Goal: Task Accomplishment & Management: Use online tool/utility

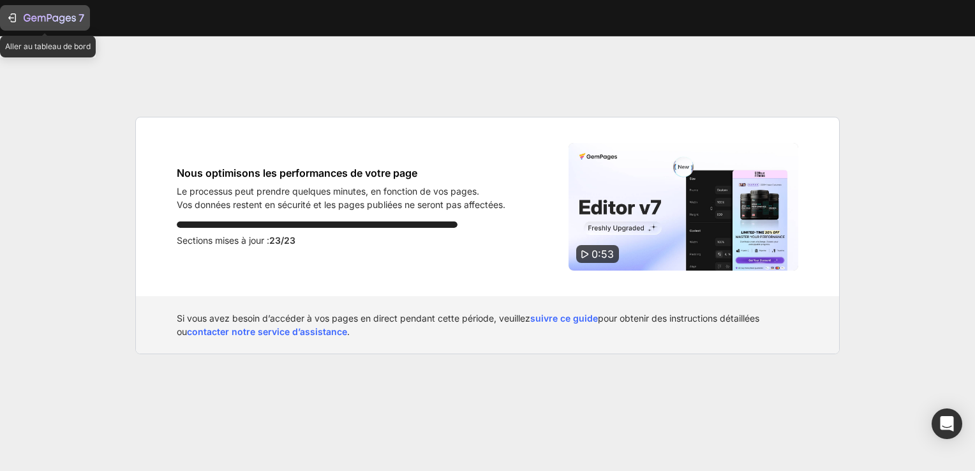
click at [13, 20] on icon "button" at bounding box center [12, 17] width 13 height 13
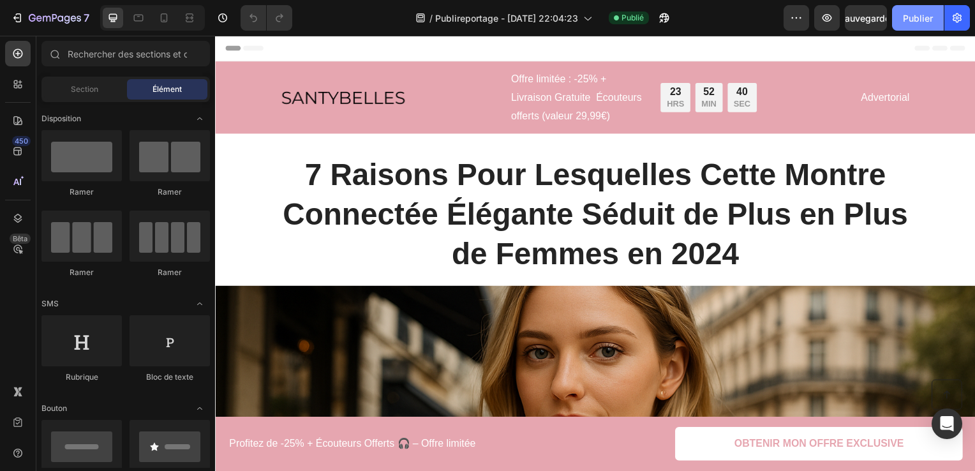
click at [923, 17] on font "Publier" at bounding box center [918, 17] width 30 height 13
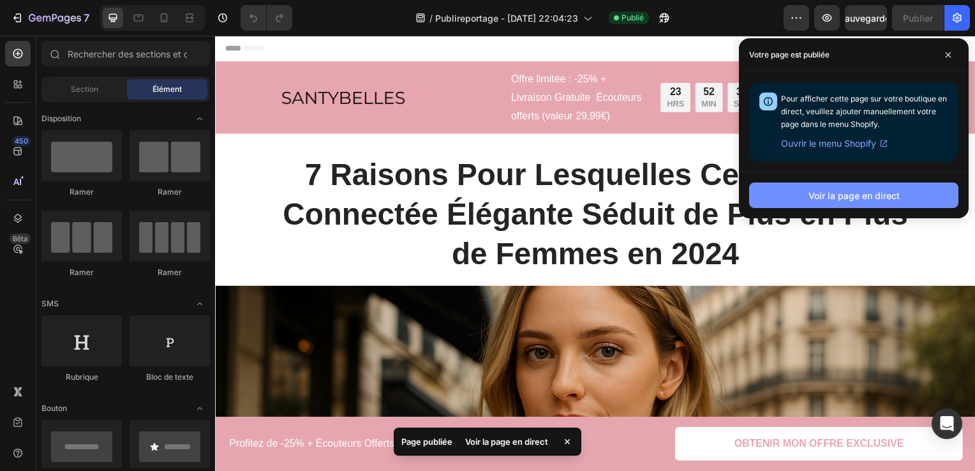
click at [862, 185] on button "Voir la page en direct" at bounding box center [853, 196] width 209 height 26
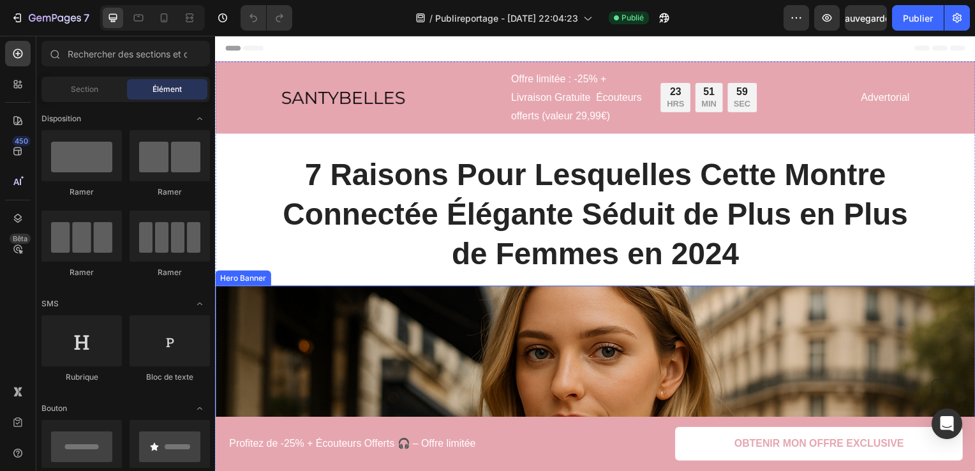
click at [458, 320] on div "Background Image" at bounding box center [598, 479] width 766 height 383
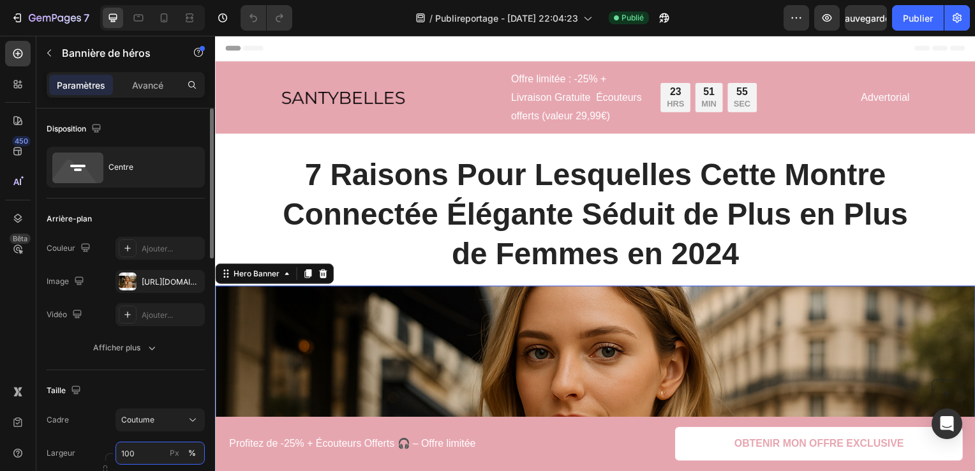
click at [158, 448] on input "100" at bounding box center [160, 453] width 89 height 23
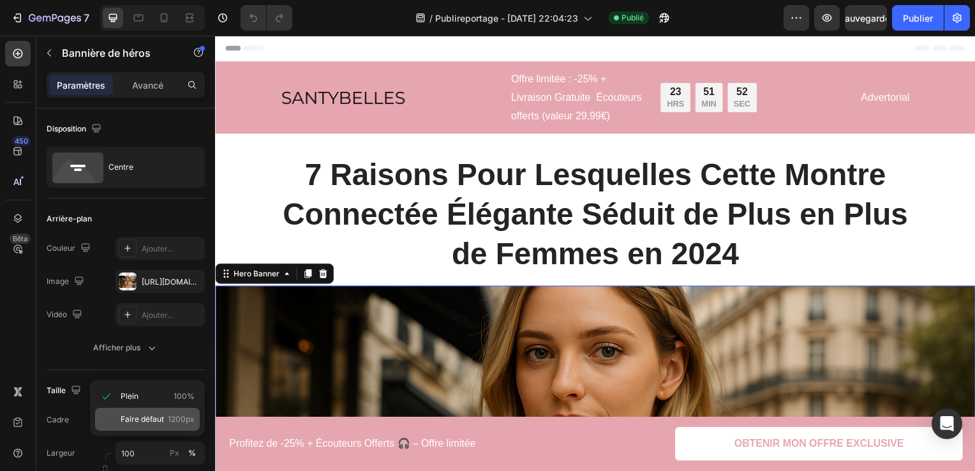
click at [166, 417] on p "Faire défaut 1200px" at bounding box center [158, 419] width 74 height 11
type input "1200"
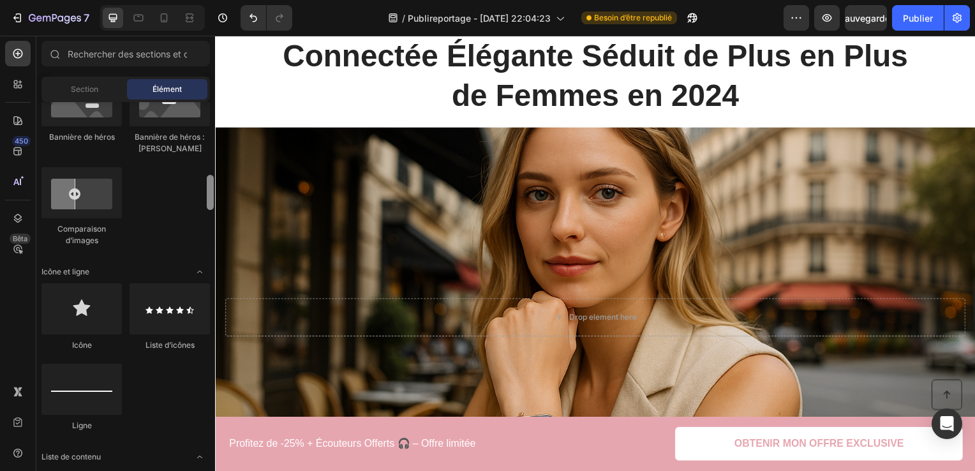
scroll to position [876, 0]
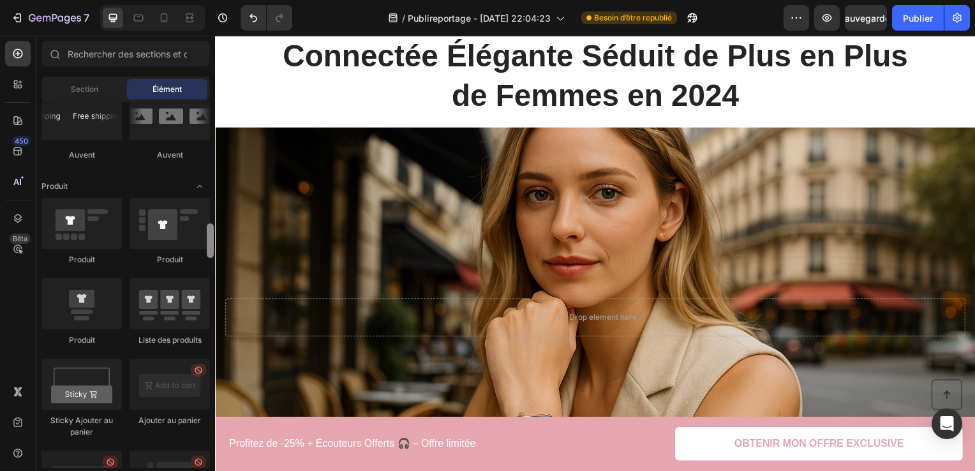
drag, startPoint x: 211, startPoint y: 116, endPoint x: 207, endPoint y: 274, distance: 158.3
click at [207, 258] on div at bounding box center [210, 240] width 7 height 34
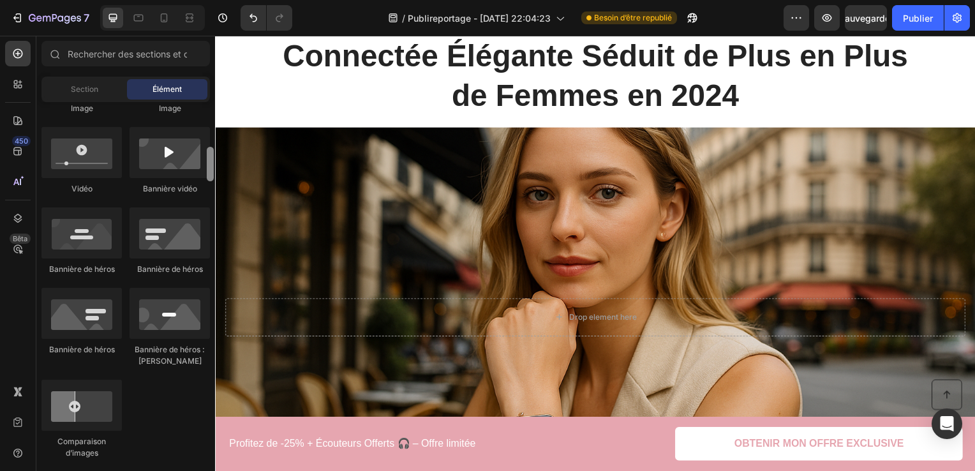
scroll to position [0, 0]
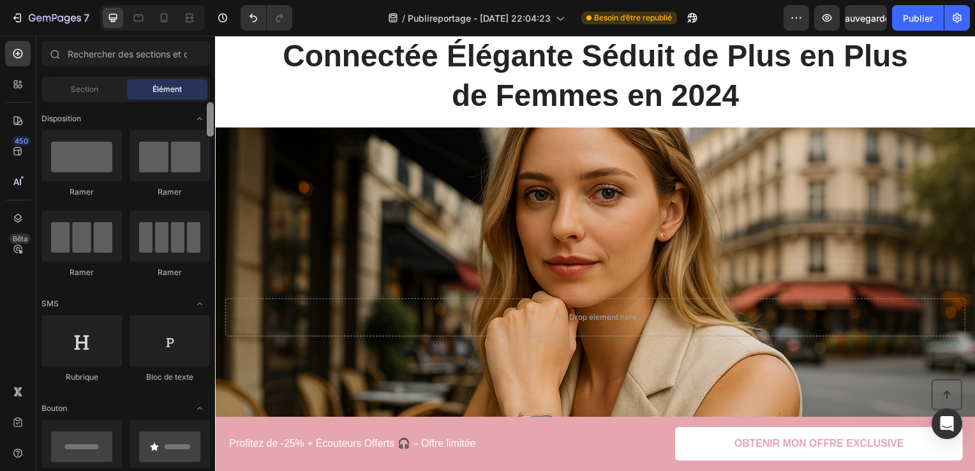
drag, startPoint x: 212, startPoint y: 274, endPoint x: 203, endPoint y: 78, distance: 196.8
click at [203, 78] on div "Sections(18) Elements(83) Section Élément Hero Section Product Detail Brands Tr…" at bounding box center [125, 254] width 179 height 427
click at [921, 6] on button "Publier" at bounding box center [918, 18] width 52 height 26
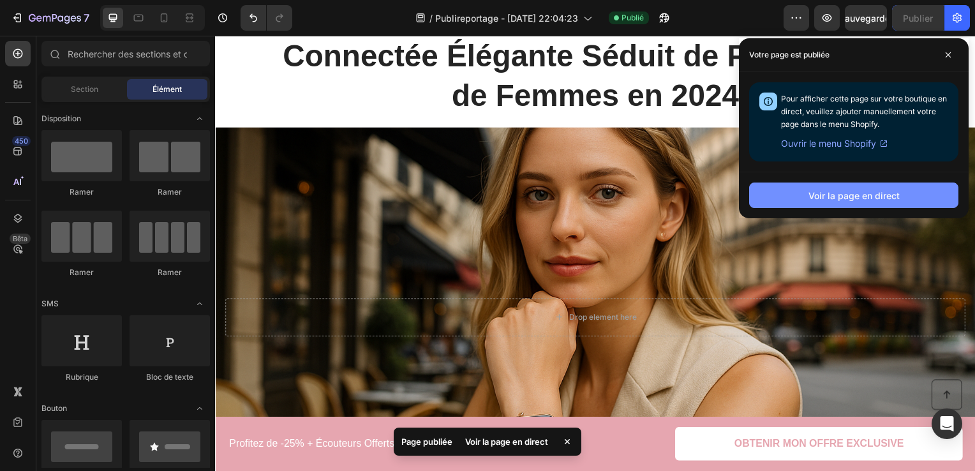
click at [860, 198] on font "Voir la page en direct" at bounding box center [854, 195] width 91 height 13
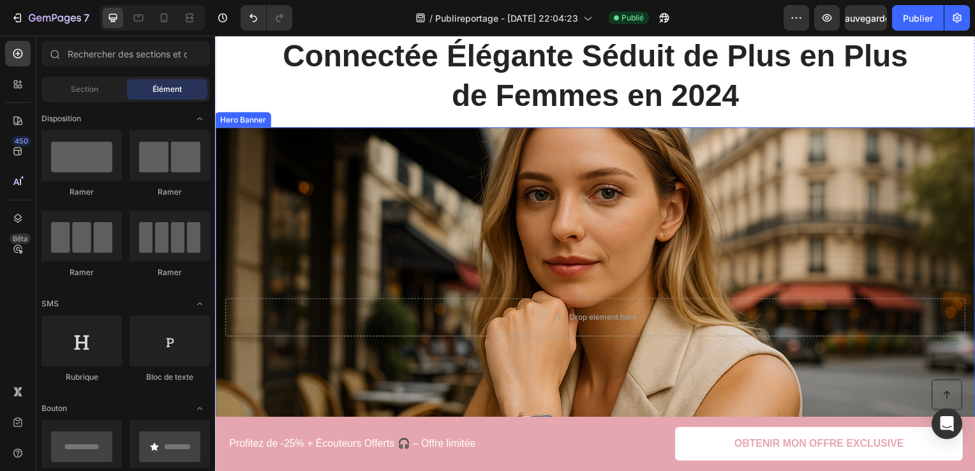
click at [773, 252] on div "Background Image" at bounding box center [598, 319] width 766 height 383
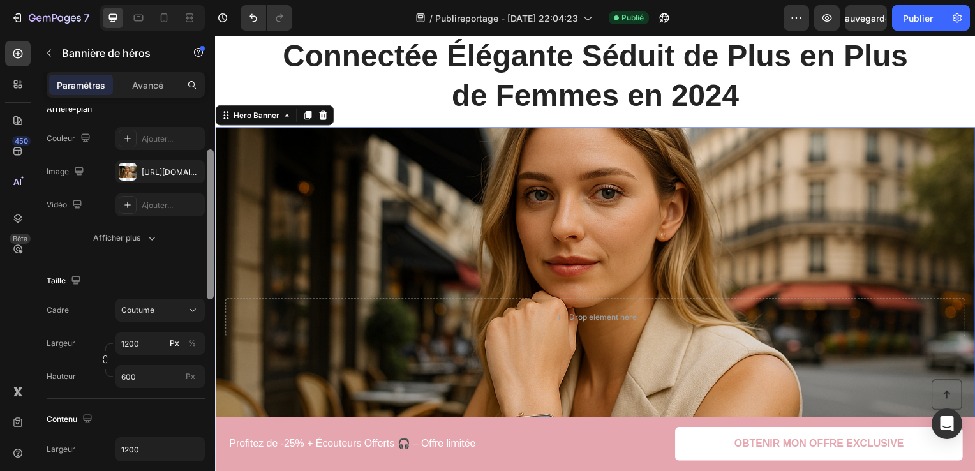
scroll to position [163, 0]
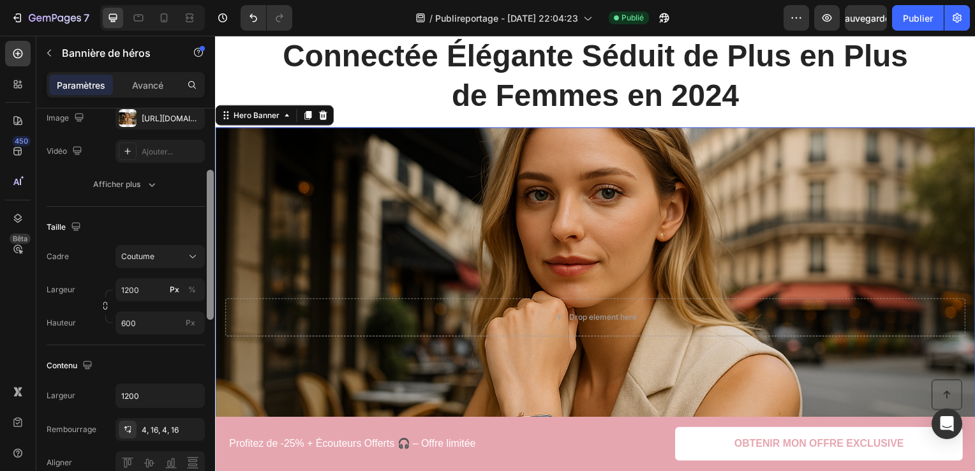
drag, startPoint x: 424, startPoint y: 225, endPoint x: 222, endPoint y: 289, distance: 212.1
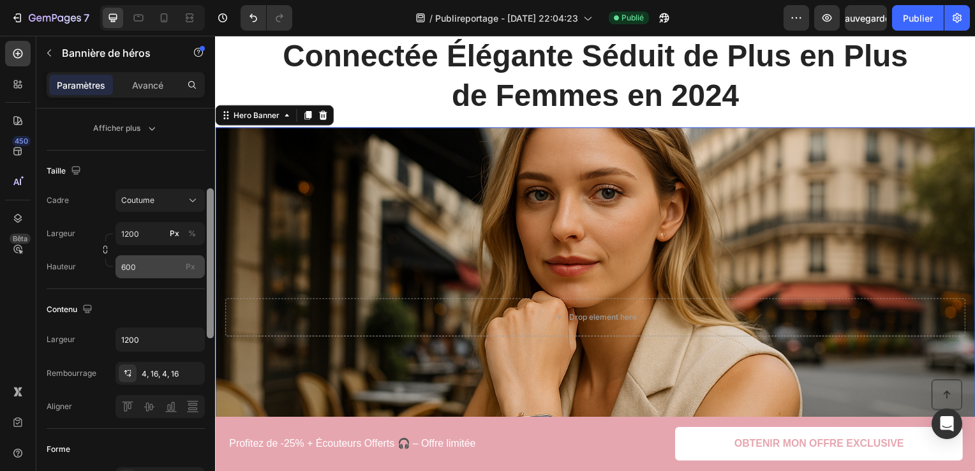
scroll to position [218, 0]
click at [158, 272] on input "600" at bounding box center [160, 268] width 89 height 23
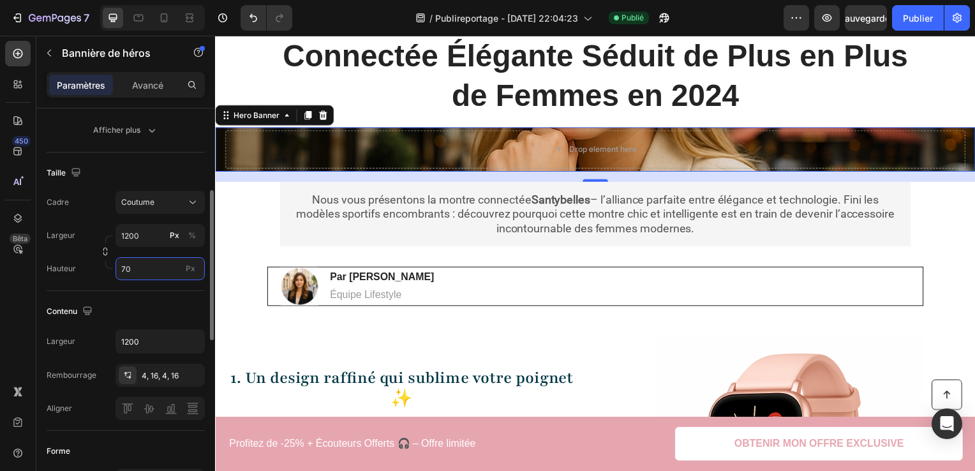
type input "7"
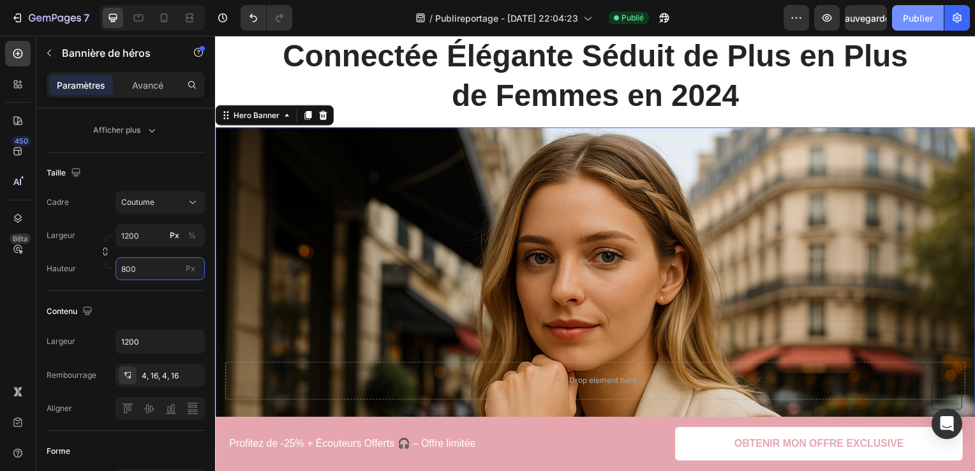
type input "800"
click at [919, 19] on font "Publier" at bounding box center [918, 17] width 30 height 13
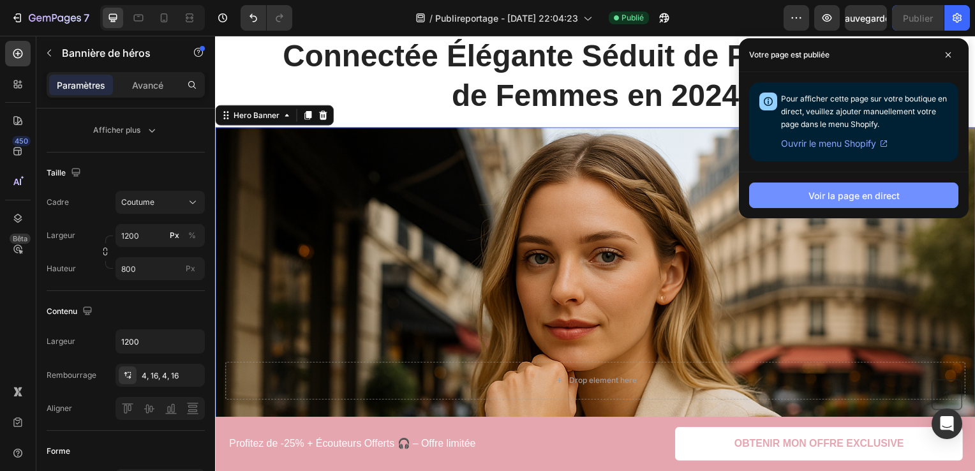
click at [873, 190] on font "Voir la page en direct" at bounding box center [854, 195] width 91 height 13
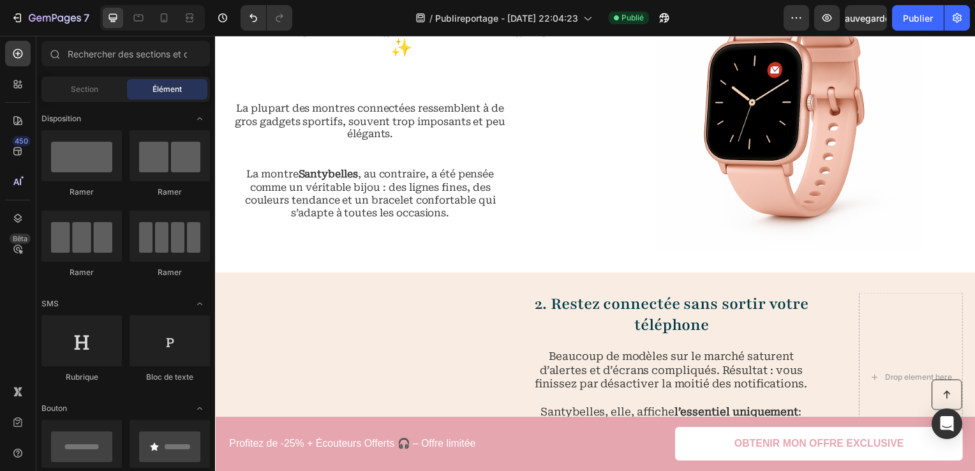
scroll to position [989, 0]
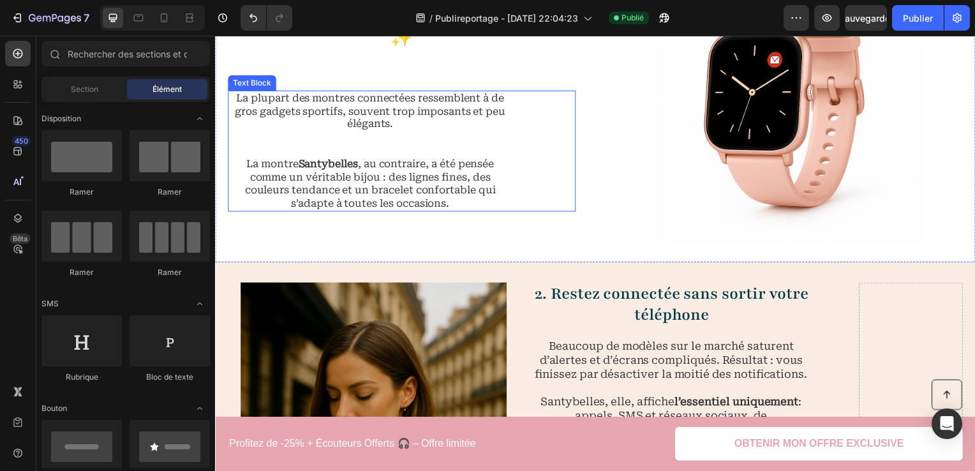
click at [382, 165] on p "La montre [PERSON_NAME] , au contraire, a été pensée comme un véritable bijou :…" at bounding box center [371, 185] width 287 height 53
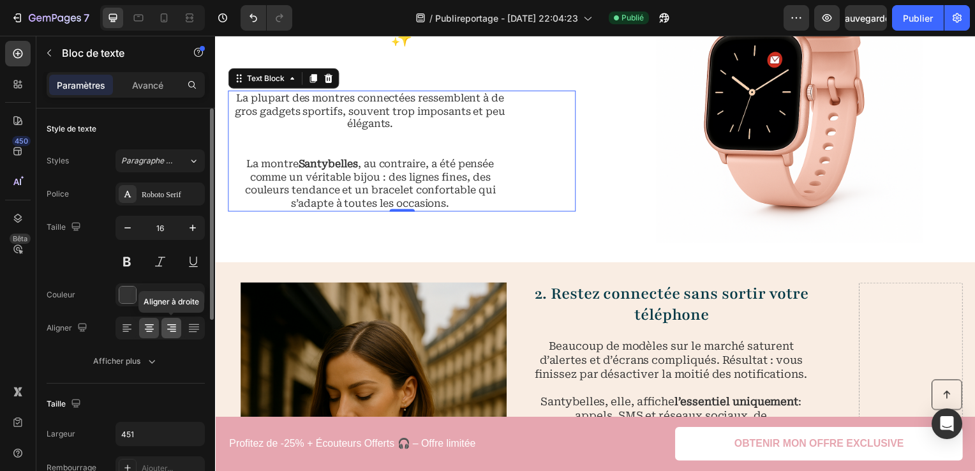
click at [163, 324] on div at bounding box center [171, 328] width 20 height 20
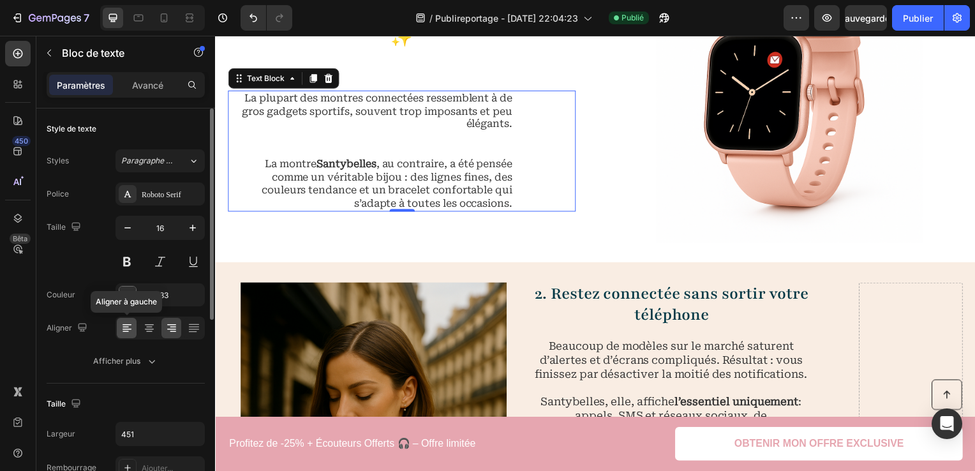
click at [133, 324] on div at bounding box center [127, 328] width 20 height 20
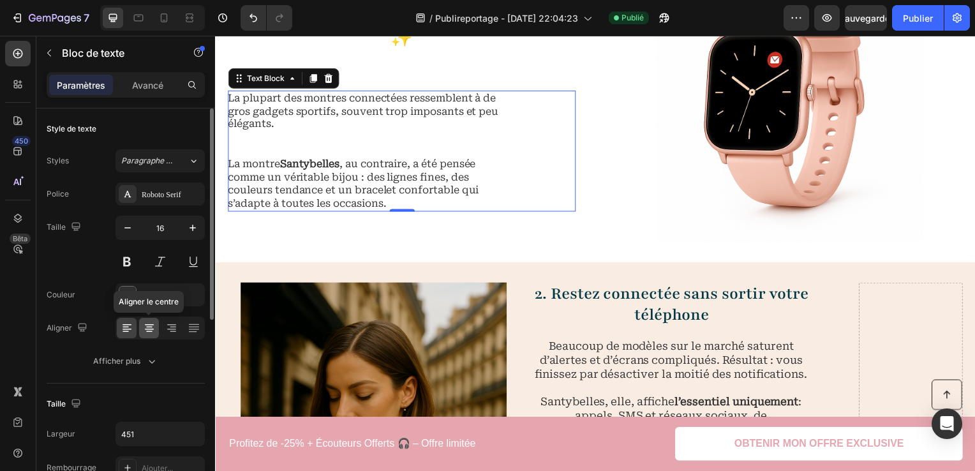
click at [144, 329] on icon at bounding box center [149, 328] width 13 height 13
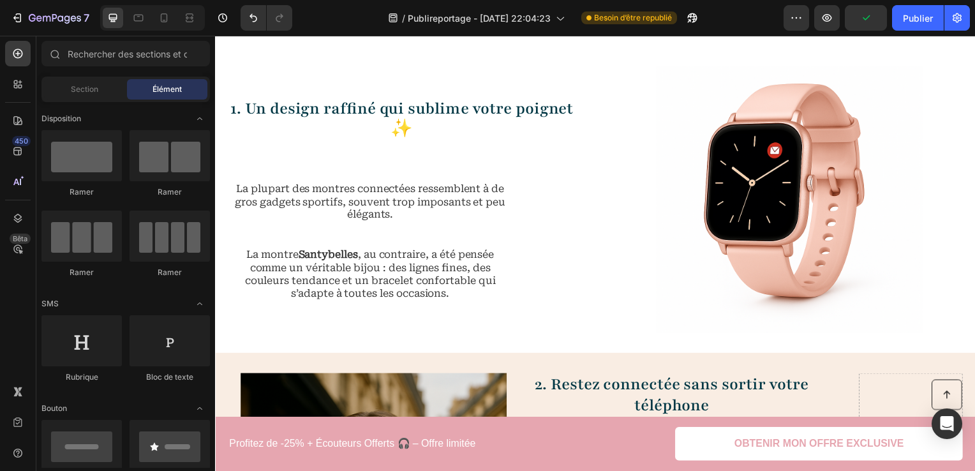
scroll to position [892, 0]
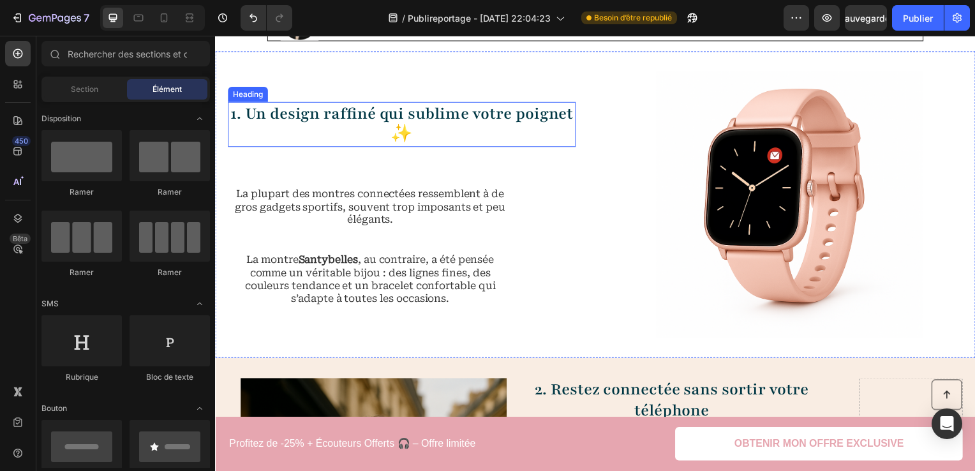
click at [410, 114] on h2 "1. Un design raffiné qui sublime votre poignet ✨" at bounding box center [403, 125] width 350 height 45
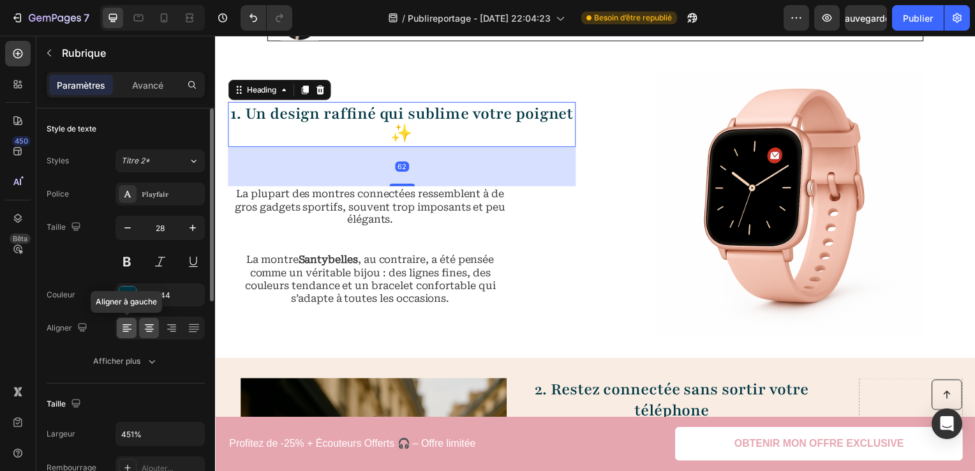
click at [126, 327] on icon at bounding box center [126, 327] width 6 height 1
click at [149, 334] on div at bounding box center [149, 328] width 20 height 20
click at [128, 330] on icon at bounding box center [127, 328] width 13 height 13
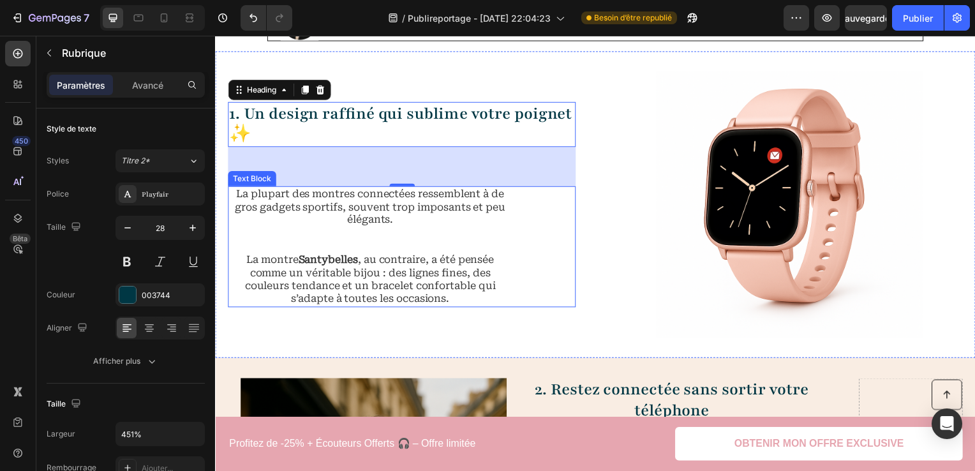
click at [463, 263] on p "La montre [PERSON_NAME] , au contraire, a été pensée comme un véritable bijou :…" at bounding box center [371, 281] width 287 height 53
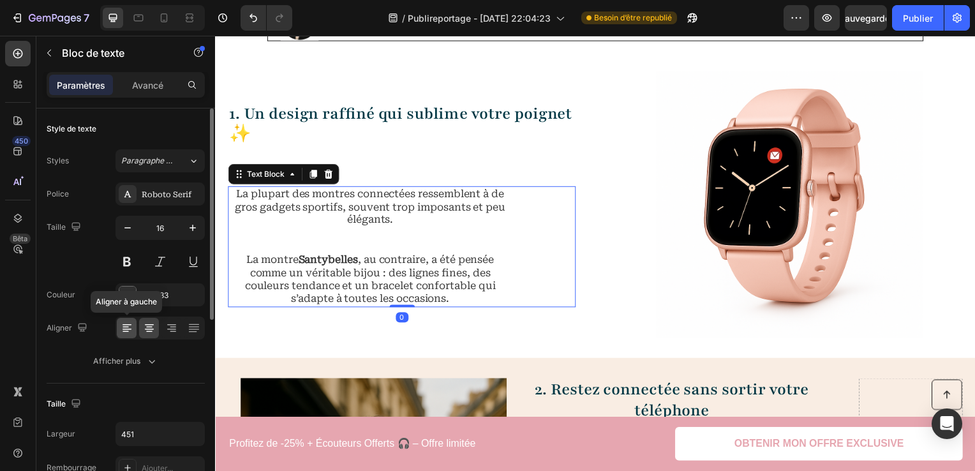
click at [130, 332] on icon at bounding box center [127, 328] width 13 height 13
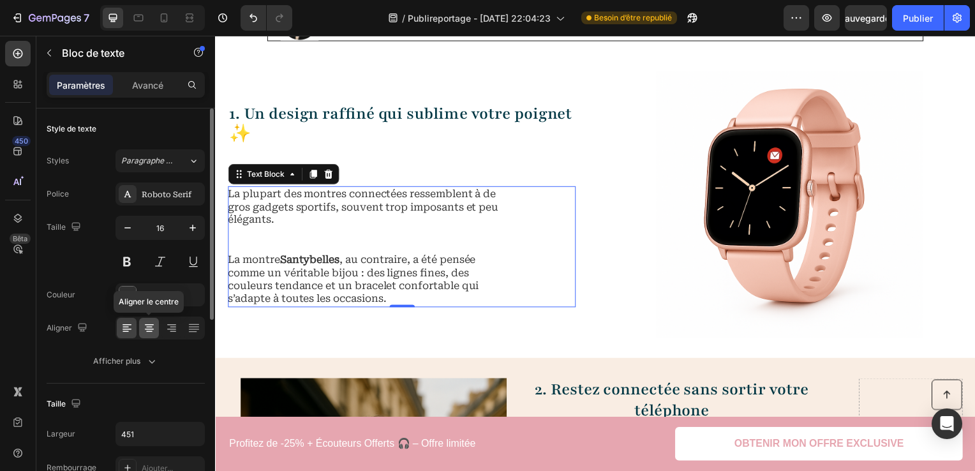
click at [146, 328] on icon at bounding box center [149, 328] width 13 height 13
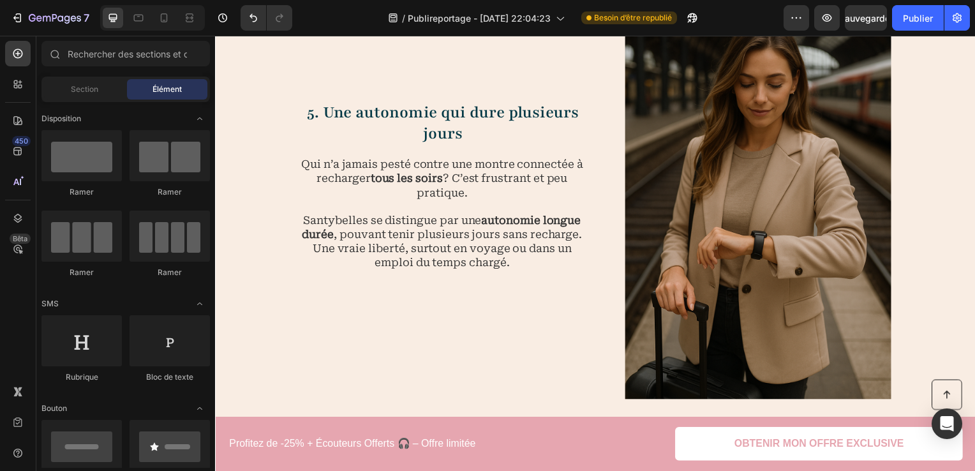
scroll to position [2776, 0]
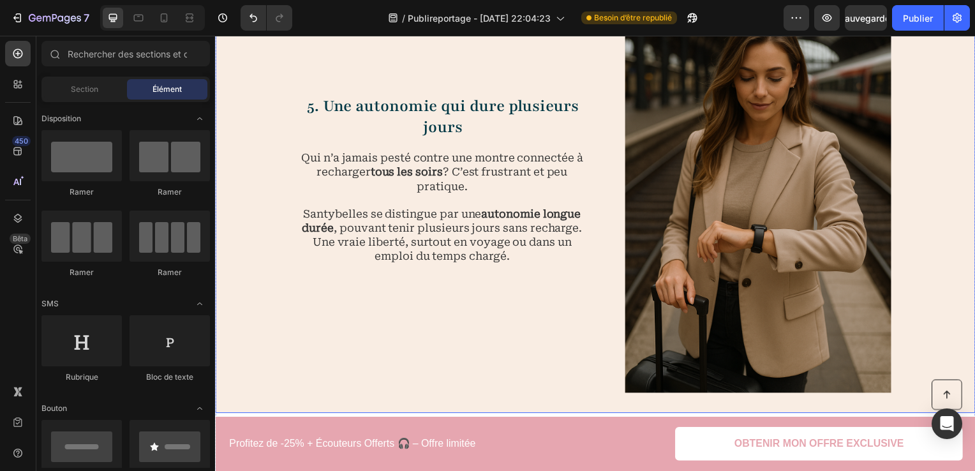
click at [521, 368] on div "5. Une autonomie qui dure plusieurs jours Heading Qui n’a jamais pesté contre u…" at bounding box center [445, 195] width 288 height 402
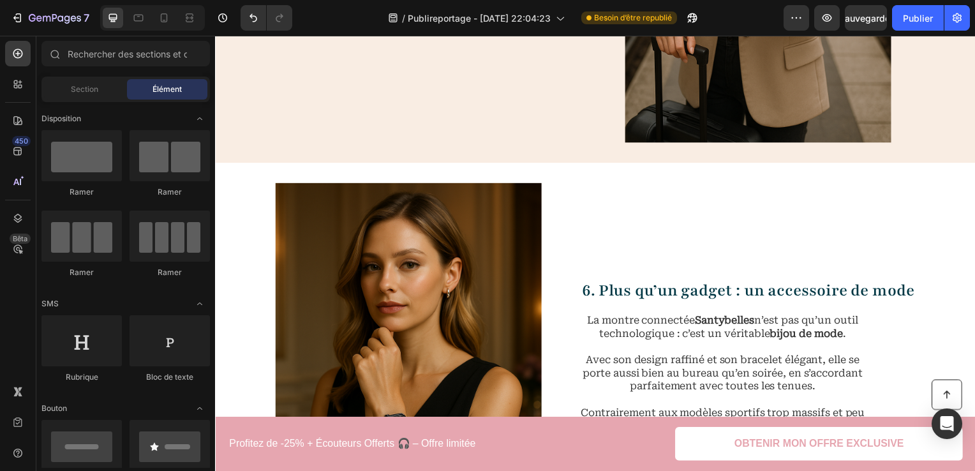
scroll to position [2189, 0]
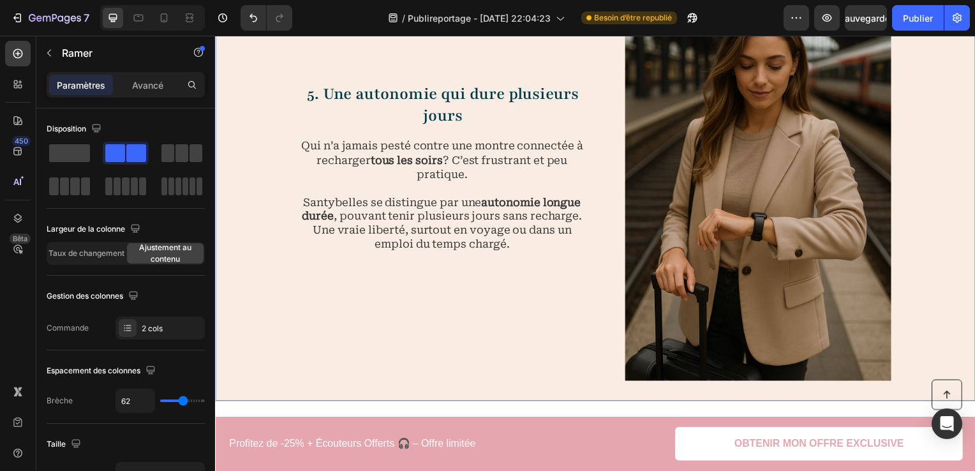
click at [572, 369] on div "5. Une autonomie qui dure plusieurs jours Heading Qui n’a jamais pesté contre u…" at bounding box center [445, 182] width 288 height 402
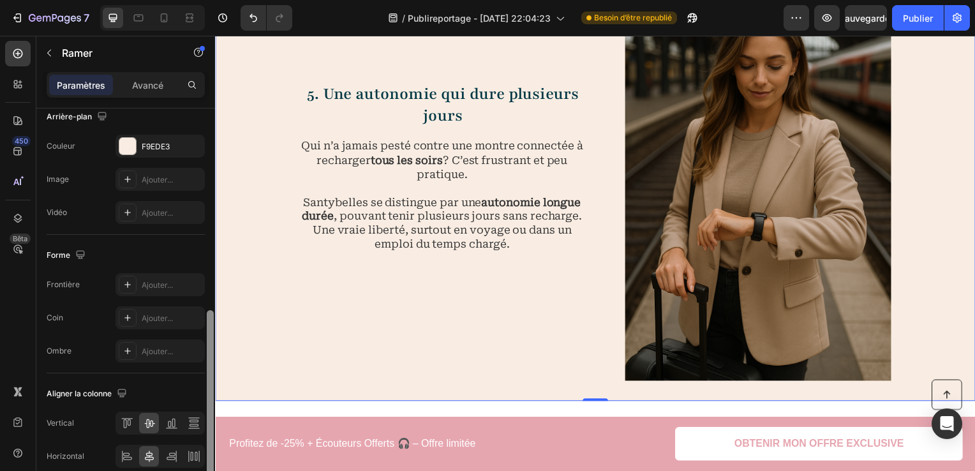
scroll to position [493, 0]
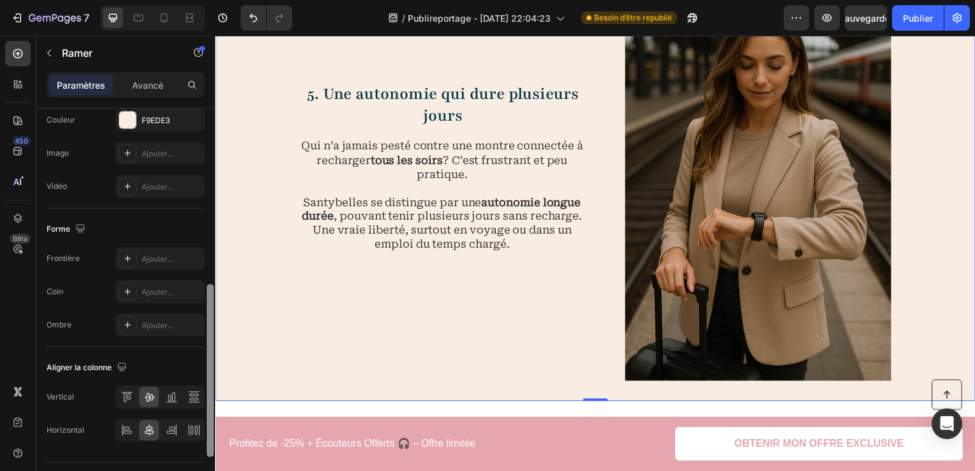
drag, startPoint x: 424, startPoint y: 280, endPoint x: 218, endPoint y: 463, distance: 276.6
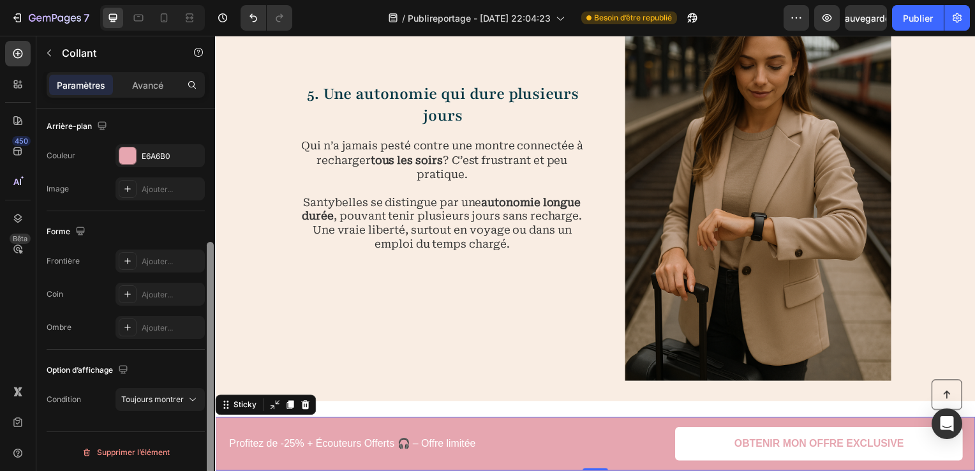
scroll to position [0, 0]
